Goal: Task Accomplishment & Management: Complete application form

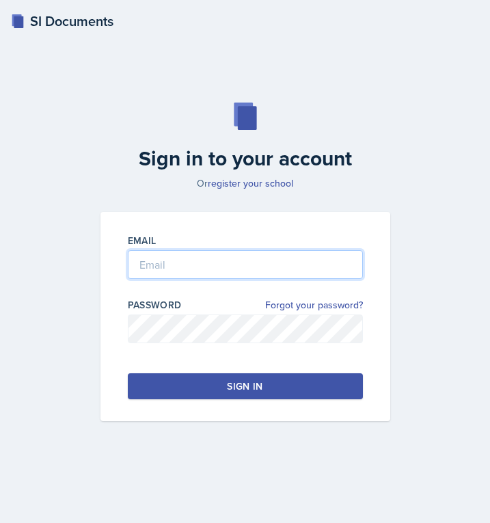
type input "[EMAIL_ADDRESS][PERSON_NAME][DOMAIN_NAME]"
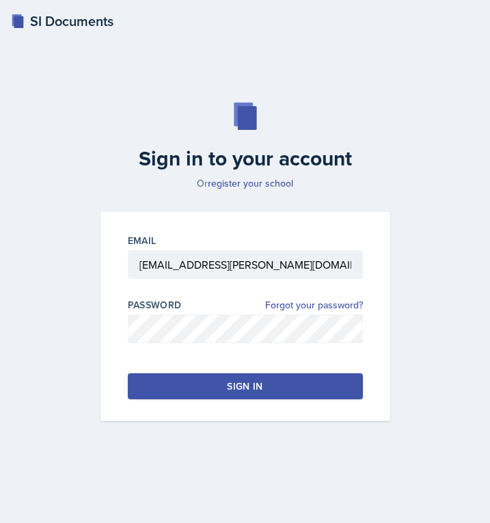
click at [219, 382] on button "Sign in" at bounding box center [245, 386] width 235 height 26
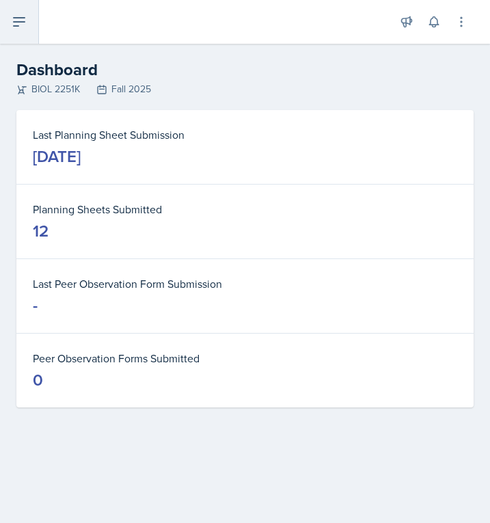
click at [18, 23] on icon at bounding box center [19, 22] width 16 height 16
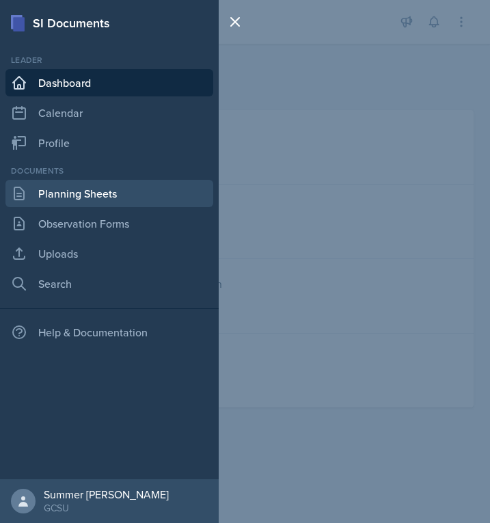
click at [83, 199] on link "Planning Sheets" at bounding box center [109, 193] width 208 height 27
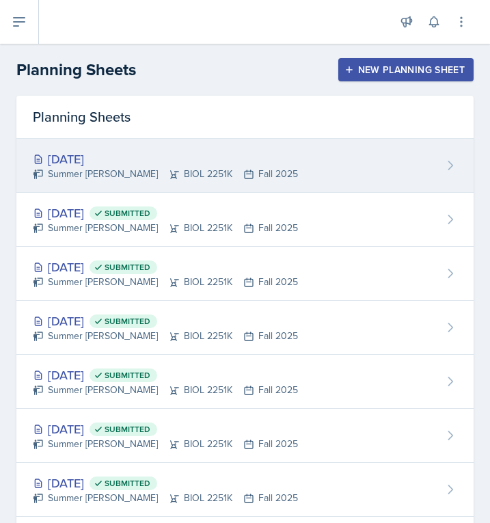
click at [99, 165] on div "[DATE]" at bounding box center [165, 159] width 265 height 18
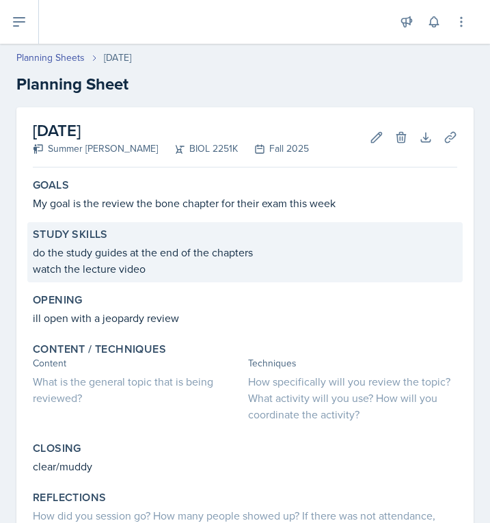
click at [147, 262] on p "watch the lecture video" at bounding box center [245, 268] width 424 height 16
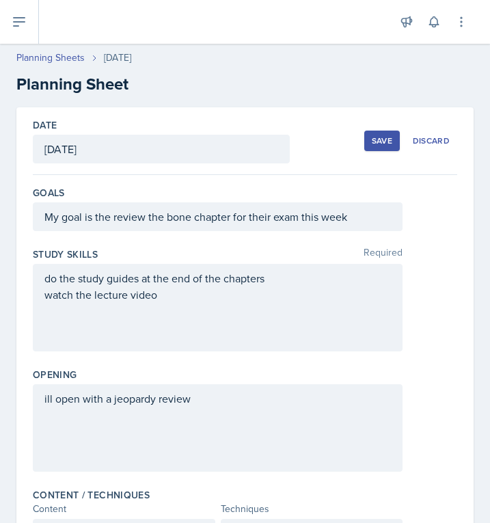
click at [184, 296] on div "do the study guides at the end of the chapters watch the lecture video" at bounding box center [217, 286] width 347 height 33
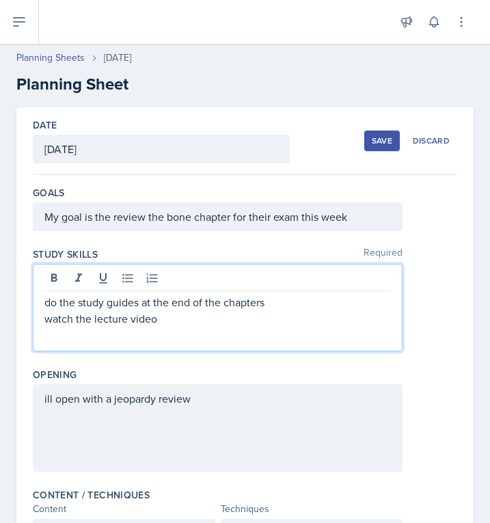
click at [168, 316] on p "watch the lecture video" at bounding box center [217, 318] width 347 height 16
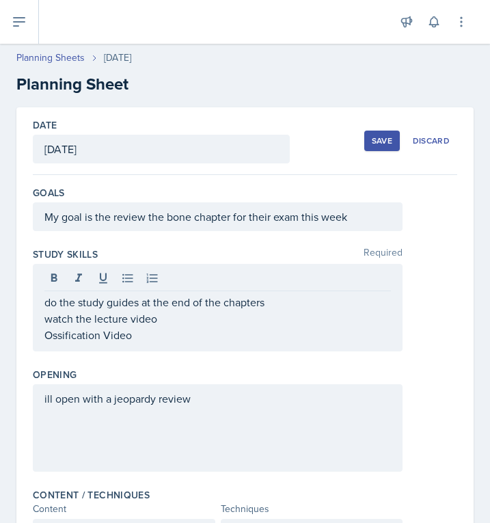
click at [201, 420] on div "ill open with a jeopardy review" at bounding box center [218, 427] width 370 height 87
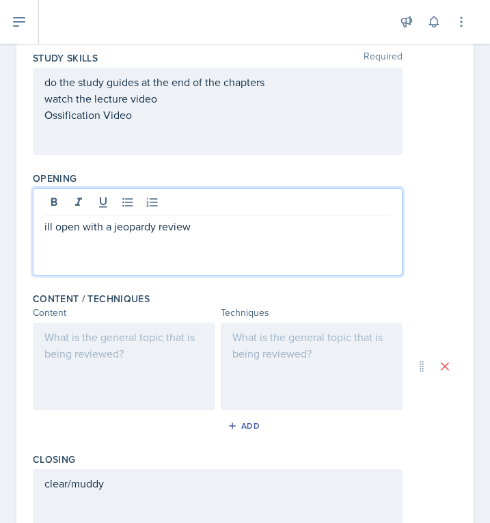
click at [122, 356] on div at bounding box center [124, 366] width 182 height 87
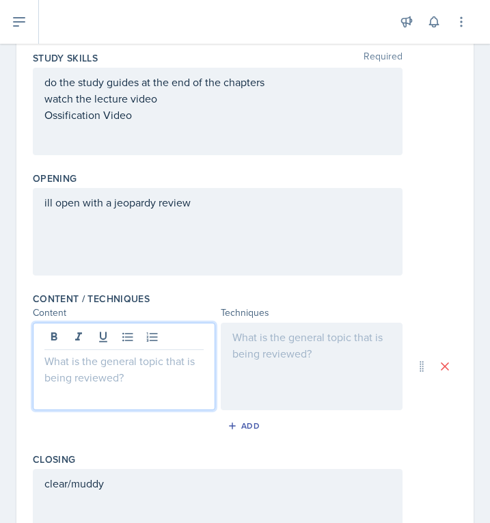
scroll to position [220, 0]
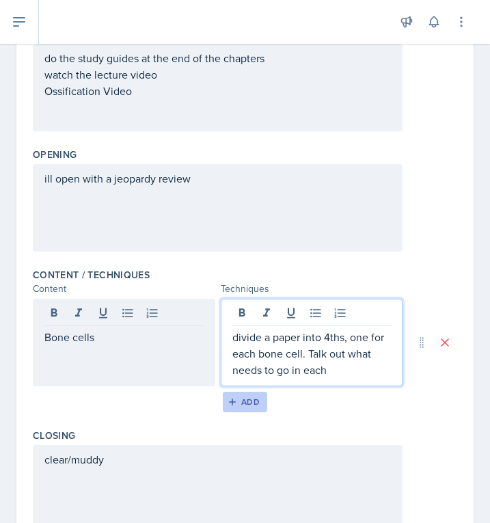
click at [243, 402] on div "Add" at bounding box center [244, 401] width 29 height 11
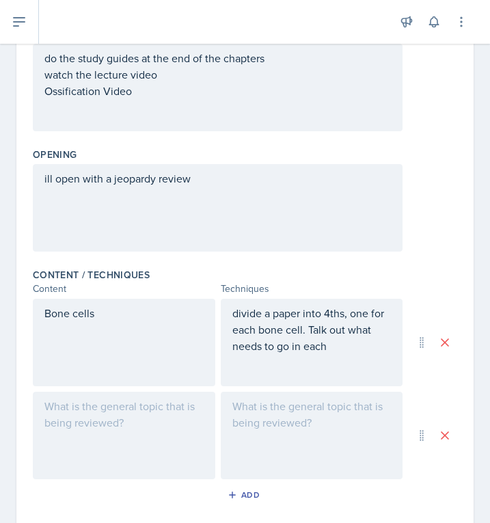
click at [61, 410] on div at bounding box center [124, 435] width 182 height 87
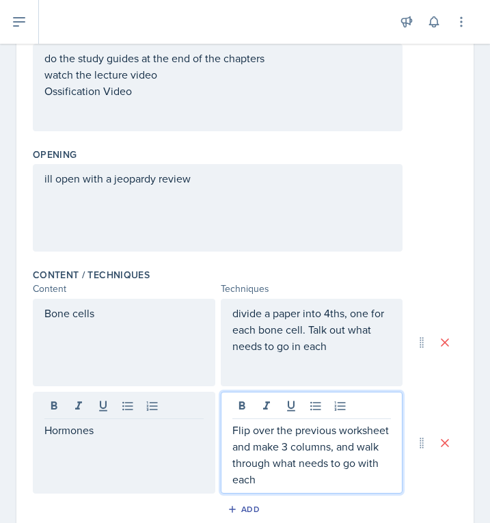
scroll to position [351, 0]
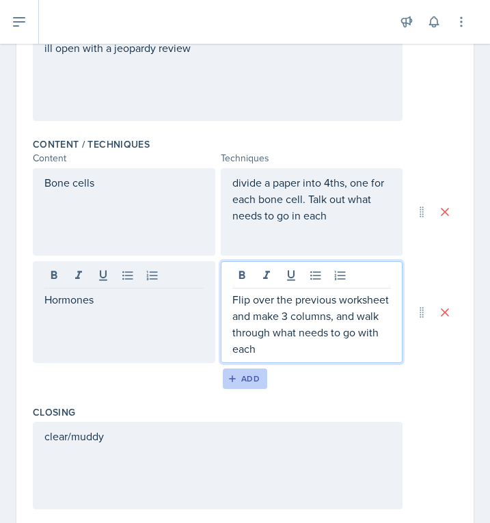
click at [244, 380] on div "Add" at bounding box center [244, 378] width 29 height 11
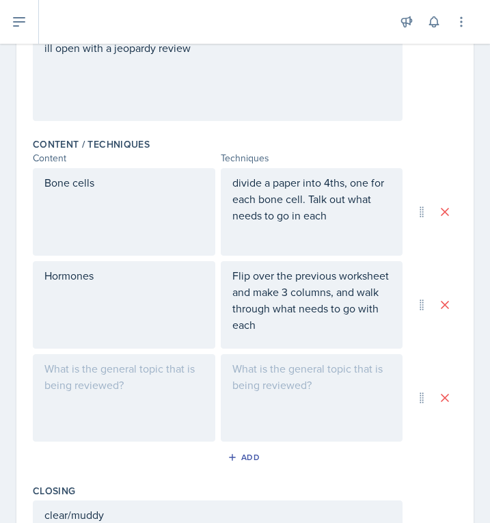
click at [106, 388] on div at bounding box center [124, 397] width 182 height 87
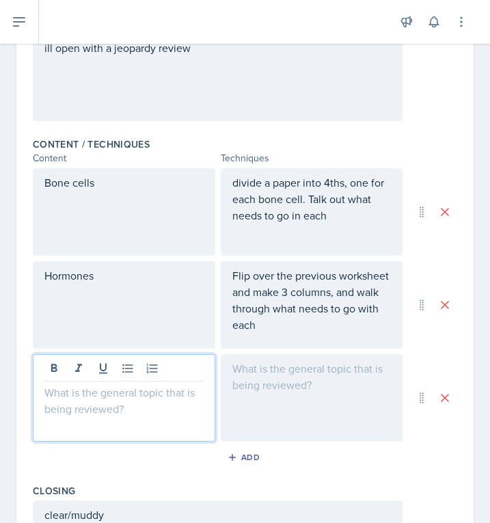
scroll to position [375, 0]
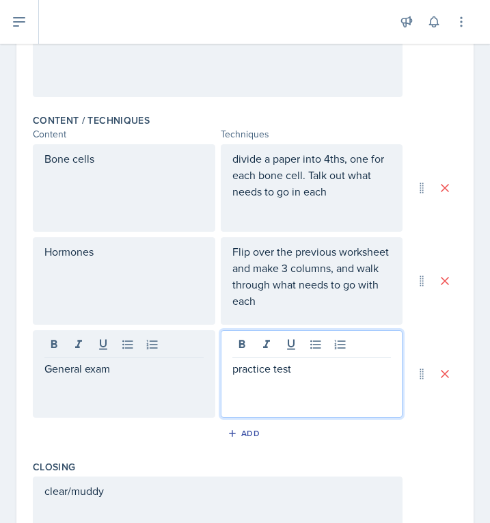
click at [211, 467] on div "Closing" at bounding box center [245, 467] width 424 height 14
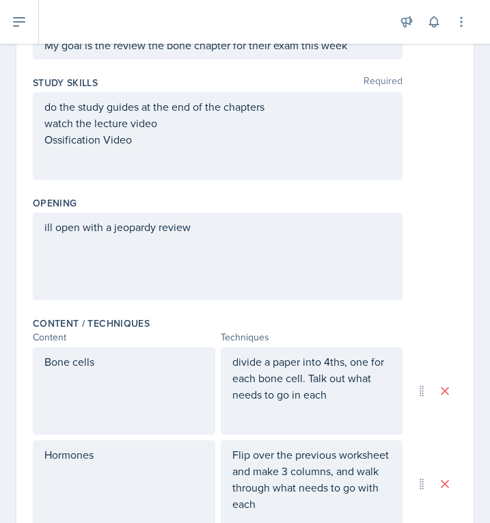
scroll to position [0, 0]
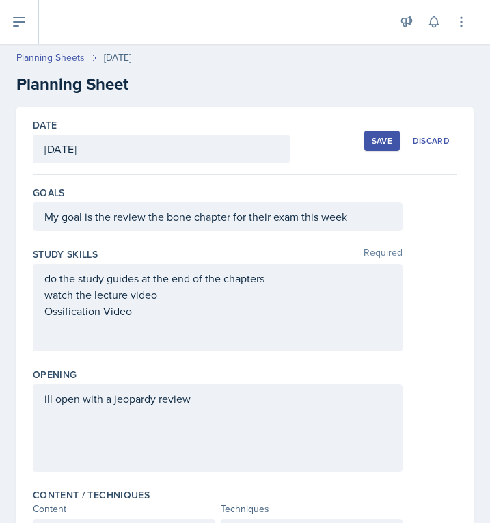
click at [380, 142] on div "Save" at bounding box center [382, 140] width 21 height 11
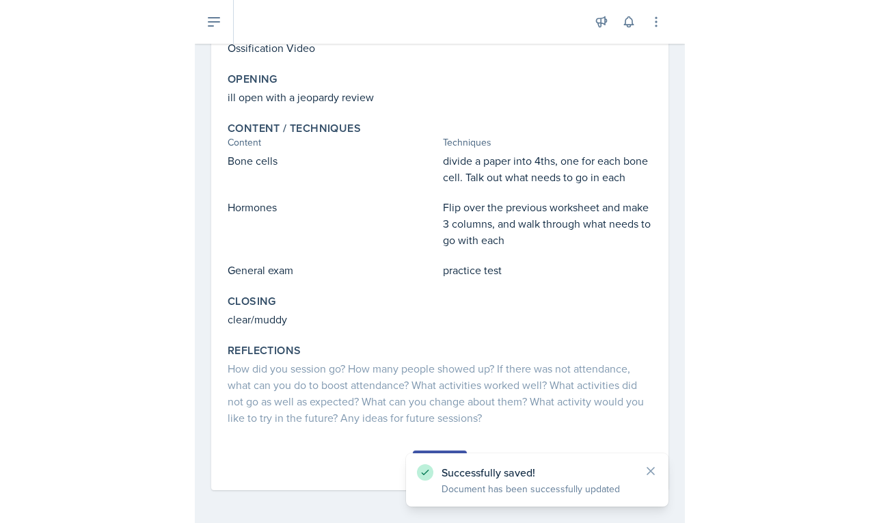
scroll to position [204, 0]
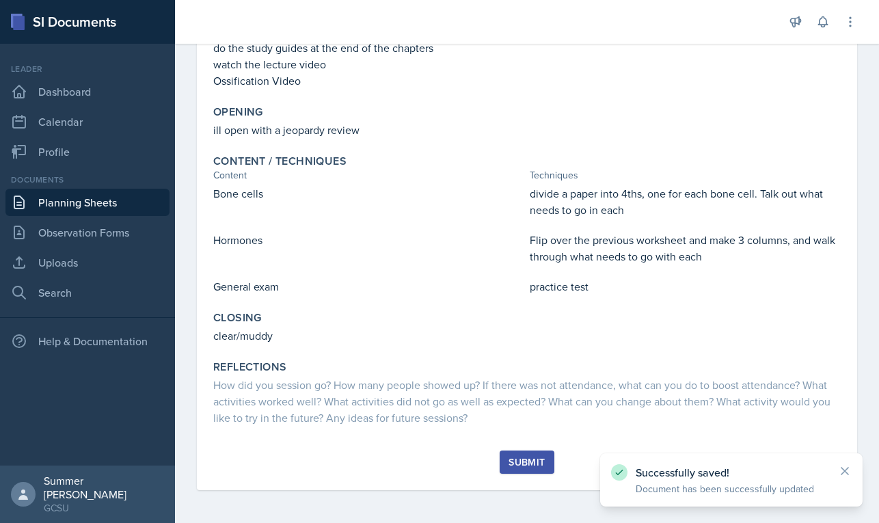
click at [489, 460] on div "Submit" at bounding box center [527, 462] width 36 height 11
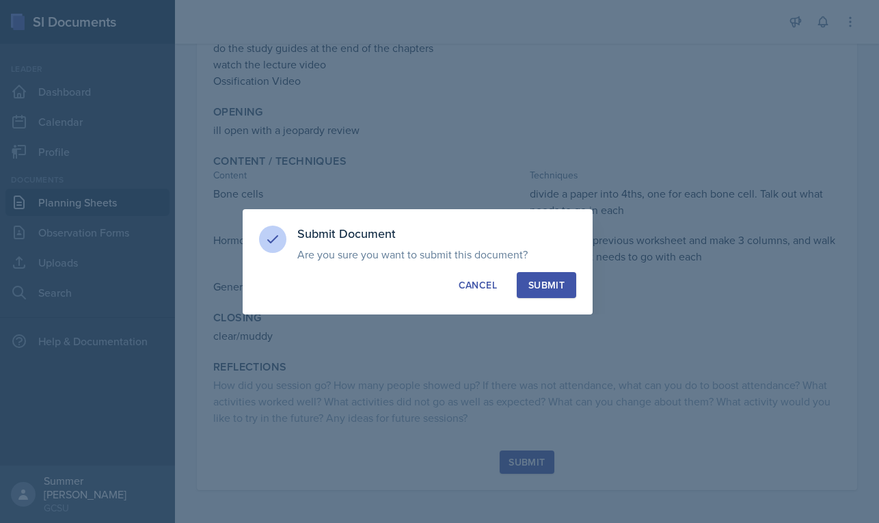
click at [489, 290] on div "Submit" at bounding box center [546, 285] width 36 height 14
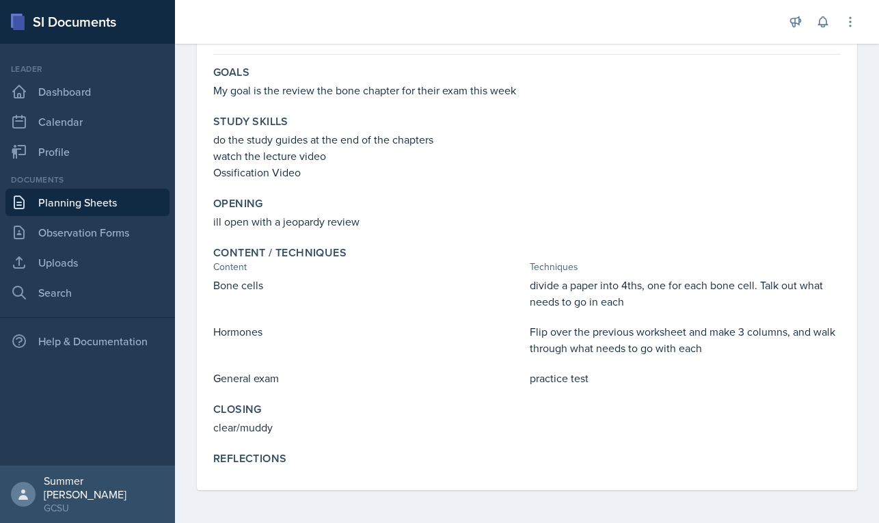
scroll to position [0, 0]
